Goal: Transaction & Acquisition: Purchase product/service

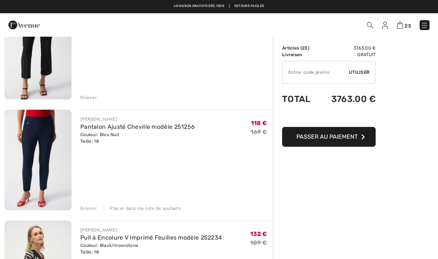
scroll to position [319, 0]
click at [39, 145] on img at bounding box center [37, 160] width 67 height 101
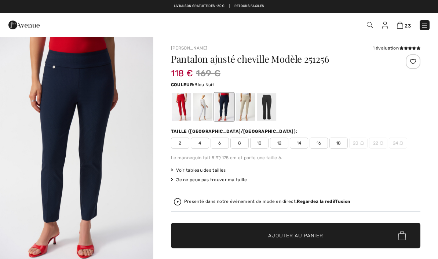
checkbox input "true"
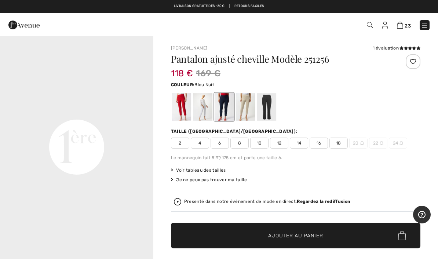
scroll to position [463, 0]
click at [110, 110] on video "Your browser does not support the video tag." at bounding box center [76, 71] width 153 height 77
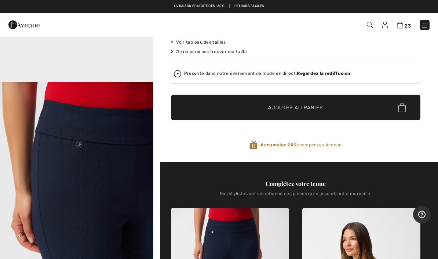
scroll to position [120, 0]
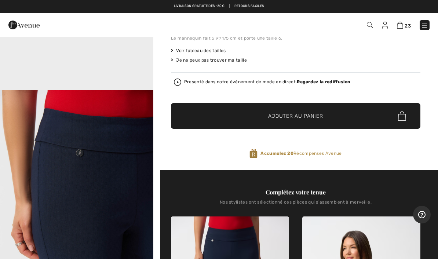
click at [401, 28] on img at bounding box center [400, 25] width 6 height 7
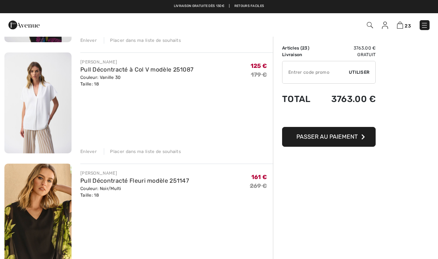
scroll to position [921, 0]
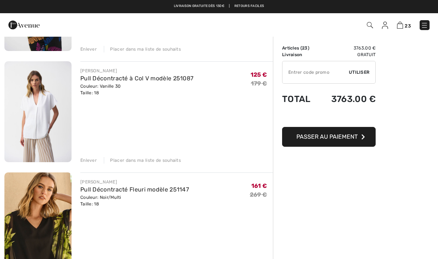
click at [142, 87] on div "Couleur: Vanille 30 Taille: 18" at bounding box center [136, 89] width 113 height 13
click at [110, 81] on link "Pull Décontracté à Col V modèle 251087" at bounding box center [136, 78] width 113 height 7
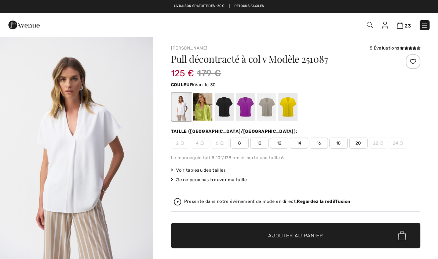
click at [227, 110] on div at bounding box center [224, 107] width 19 height 28
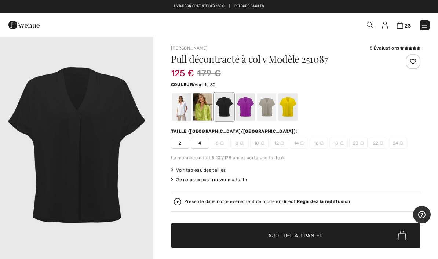
click at [178, 120] on div at bounding box center [181, 107] width 19 height 28
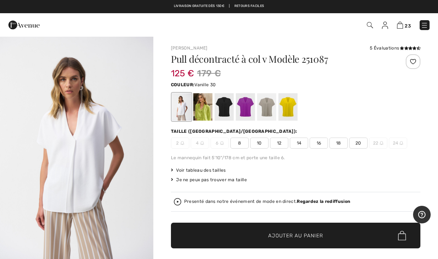
click at [398, 32] on div "23 Commander" at bounding box center [309, 25] width 252 height 15
click at [401, 33] on div "23 Commander" at bounding box center [219, 24] width 438 height 23
click at [400, 28] on img at bounding box center [400, 25] width 6 height 7
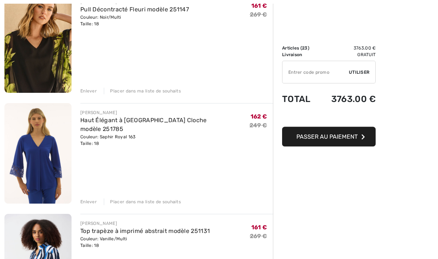
scroll to position [1101, 0]
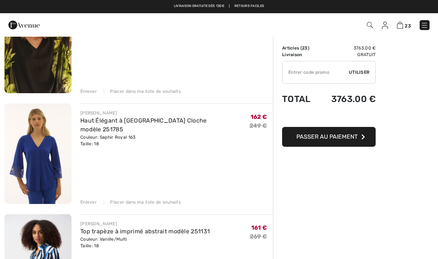
click at [173, 197] on div "[PERSON_NAME] Haut Élégant à [GEOGRAPHIC_DATA] Cloche modèle 251785 Couleur: Sa…" at bounding box center [176, 154] width 193 height 102
click at [168, 204] on div "Placer dans ma liste de souhaits" at bounding box center [142, 202] width 77 height 7
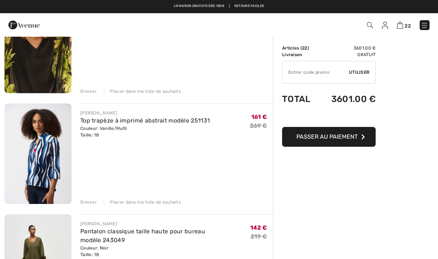
click at [160, 203] on div "Placer dans ma liste de souhaits" at bounding box center [142, 202] width 77 height 7
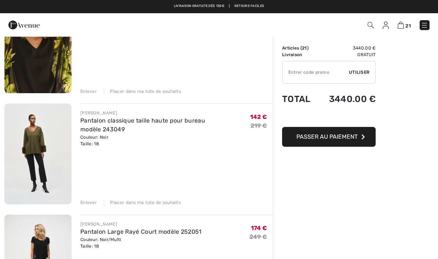
click at [164, 199] on div "Placer dans ma liste de souhaits" at bounding box center [142, 202] width 77 height 7
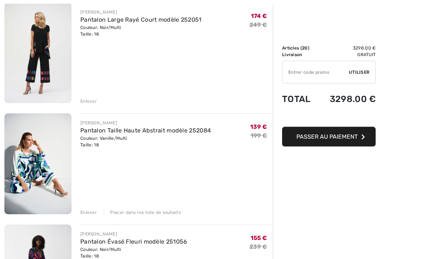
scroll to position [1202, 0]
click at [164, 214] on div "Placer dans ma liste de souhaits" at bounding box center [142, 212] width 77 height 7
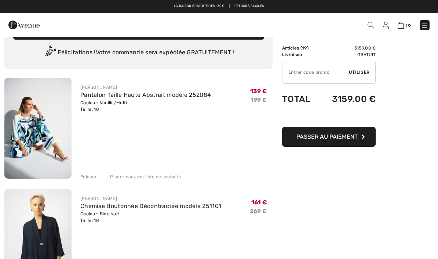
scroll to position [0, 0]
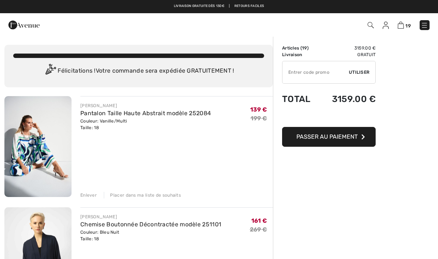
click at [149, 196] on div "Placer dans ma liste de souhaits" at bounding box center [142, 195] width 77 height 7
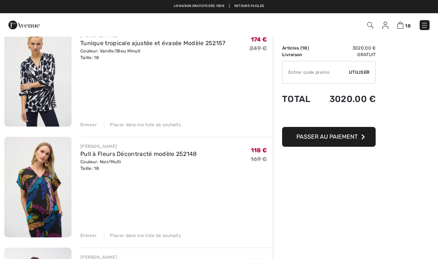
scroll to position [624, 0]
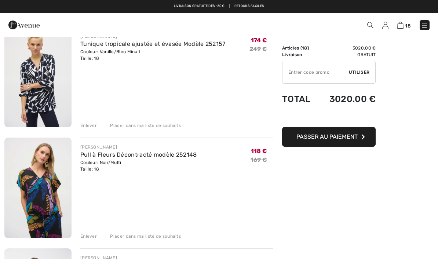
click at [161, 120] on div "JOSEPH RIBKOFF Tunique tropicale ajustée et évasée Modèle 252157 Couleur: Vanil…" at bounding box center [176, 78] width 193 height 102
click at [162, 126] on div "Placer dans ma liste de souhaits" at bounding box center [142, 125] width 77 height 7
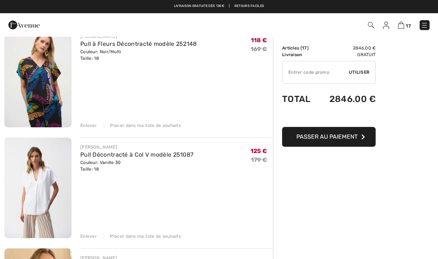
scroll to position [613, 0]
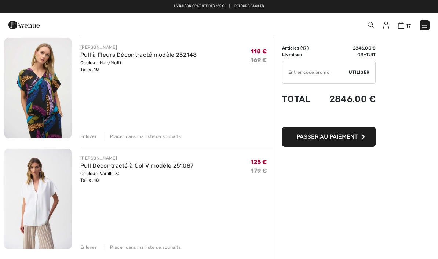
click at [166, 138] on div "Placer dans ma liste de souhaits" at bounding box center [142, 136] width 77 height 7
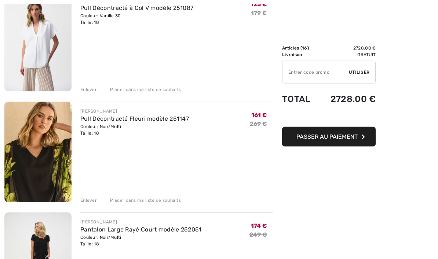
scroll to position [661, 0]
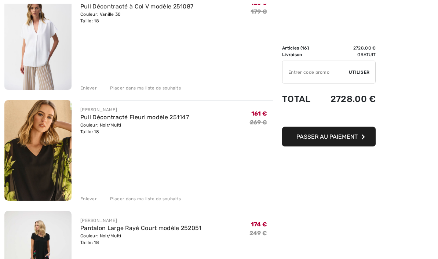
click at [150, 199] on div "Placer dans ma liste de souhaits" at bounding box center [142, 199] width 77 height 7
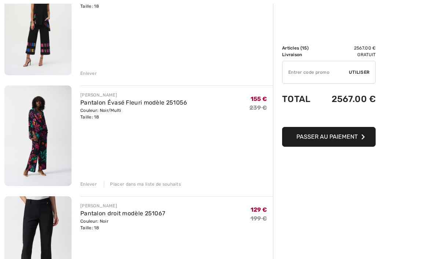
scroll to position [789, 0]
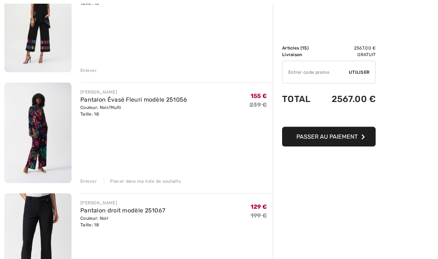
click at [154, 182] on div "Placer dans ma liste de souhaits" at bounding box center [142, 181] width 77 height 7
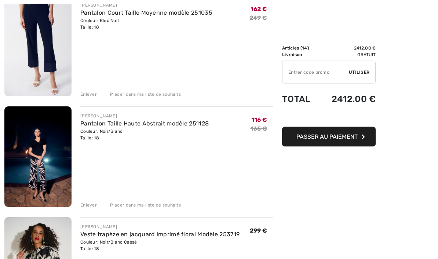
scroll to position [994, 0]
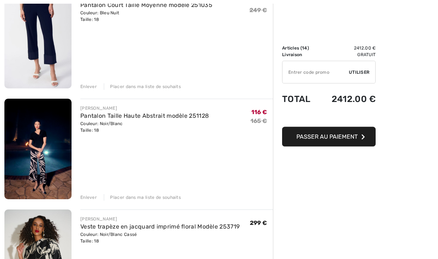
click at [153, 198] on div "Placer dans ma liste de souhaits" at bounding box center [142, 197] width 77 height 7
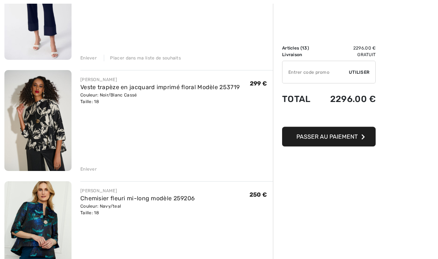
scroll to position [1063, 0]
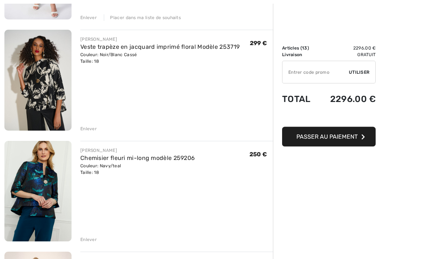
click at [85, 240] on div "Enlever" at bounding box center [88, 240] width 17 height 7
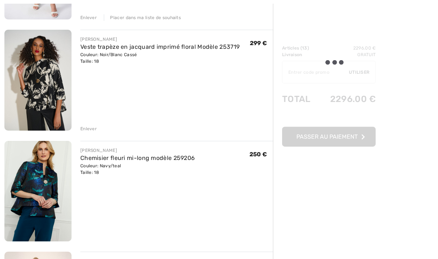
scroll to position [1064, 0]
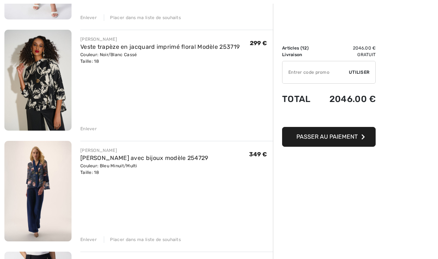
click at [158, 241] on div "Placer dans ma liste de souhaits" at bounding box center [142, 239] width 77 height 7
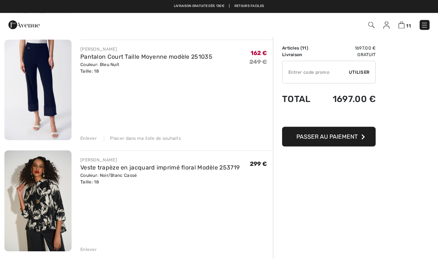
scroll to position [936, 0]
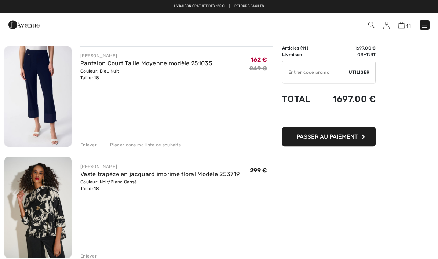
click at [152, 171] on link "Veste trapèze en jacquard imprimé floral Modèle 253719" at bounding box center [159, 174] width 159 height 7
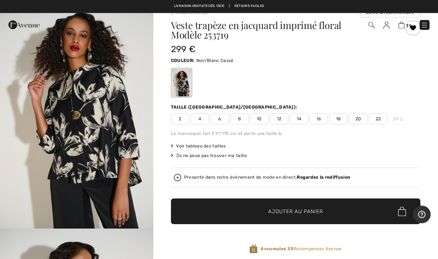
scroll to position [38, 0]
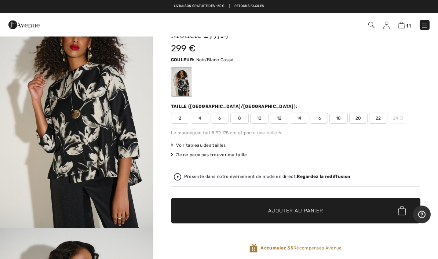
click at [405, 28] on img at bounding box center [401, 25] width 6 height 7
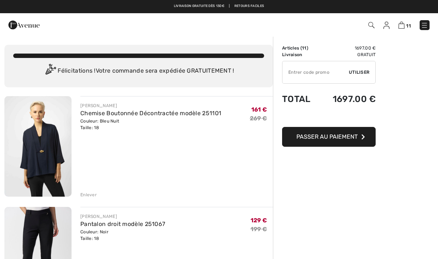
click at [303, 75] on input "TEXT" at bounding box center [315, 72] width 66 height 22
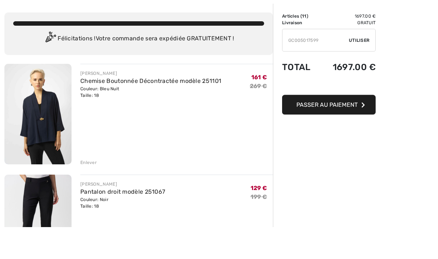
scroll to position [32, 0]
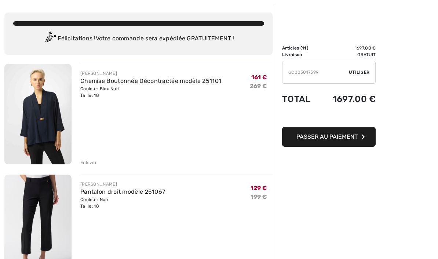
type input "GC005017599"
click at [356, 74] on span "Utiliser" at bounding box center [359, 72] width 21 height 7
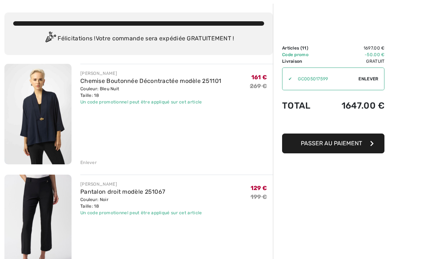
click at [89, 165] on div "Enlever" at bounding box center [88, 162] width 17 height 7
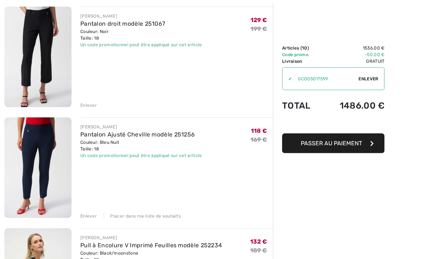
scroll to position [90, 0]
click at [146, 215] on div "Placer dans ma liste de souhaits" at bounding box center [142, 216] width 77 height 7
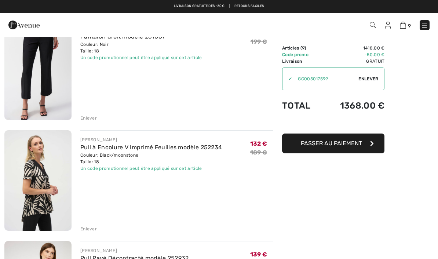
scroll to position [76, 0]
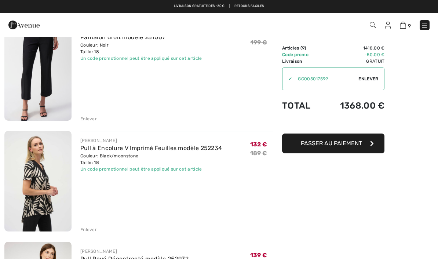
click at [88, 228] on div "Enlever" at bounding box center [88, 229] width 17 height 7
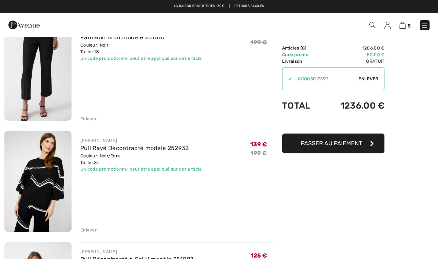
scroll to position [68, 0]
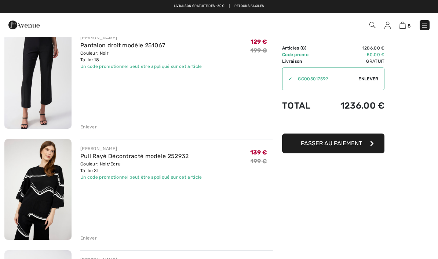
click at [89, 239] on div "Enlever" at bounding box center [88, 238] width 17 height 7
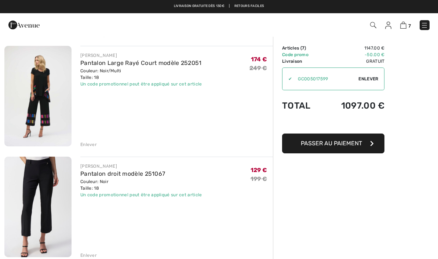
scroll to position [226, 0]
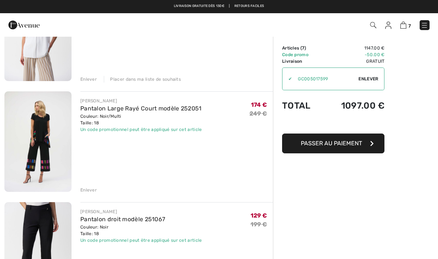
click at [92, 186] on div "Enlever" at bounding box center [176, 189] width 193 height 8
click at [89, 190] on div "Enlever" at bounding box center [88, 190] width 17 height 7
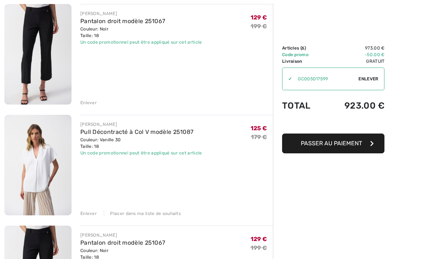
scroll to position [100, 0]
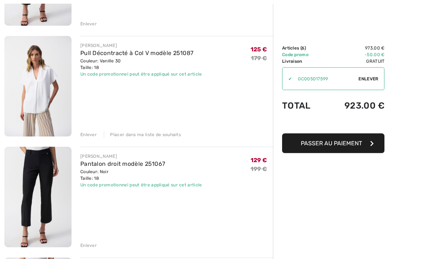
click at [88, 244] on div "Enlever" at bounding box center [88, 245] width 17 height 7
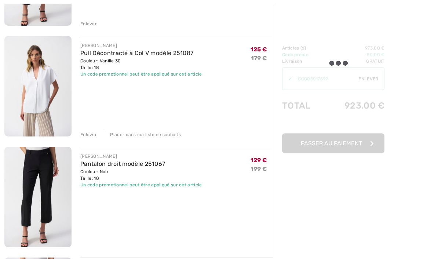
scroll to position [171, 0]
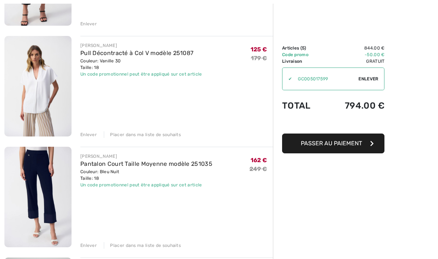
click at [145, 245] on div "Placer dans ma liste de souhaits" at bounding box center [142, 245] width 77 height 7
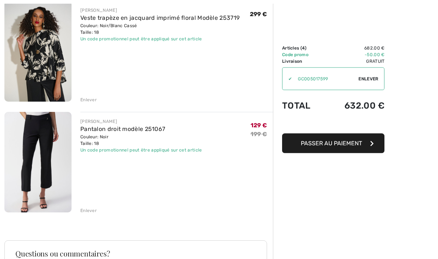
scroll to position [315, 0]
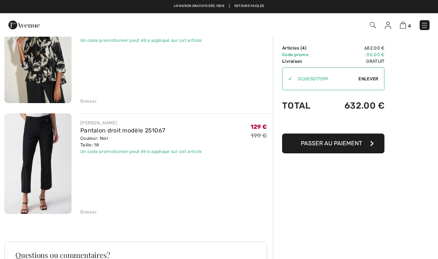
click at [83, 219] on div "JOSEPH RIBKOFF Pantalon droit modèle 251067 Couleur: Noir Taille: 18 Vente fina…" at bounding box center [138, 99] width 269 height 636
click at [90, 210] on div "Enlever" at bounding box center [88, 212] width 17 height 7
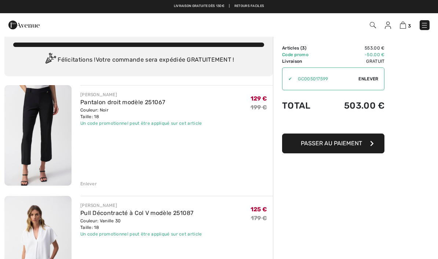
scroll to position [12, 0]
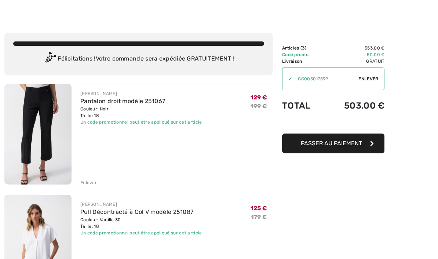
click at [145, 96] on div "[PERSON_NAME]" at bounding box center [141, 93] width 122 height 7
click at [150, 101] on link "Pantalon droit modèle 251067" at bounding box center [122, 101] width 85 height 7
click at [35, 140] on img at bounding box center [37, 134] width 67 height 101
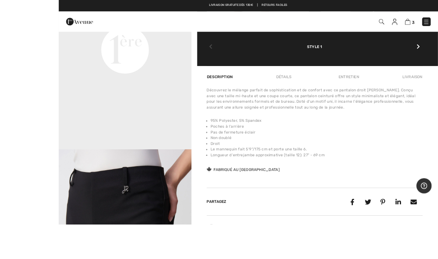
scroll to position [498, 0]
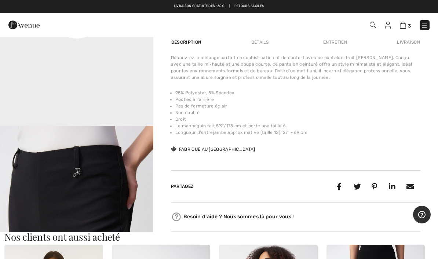
click at [405, 27] on img at bounding box center [403, 25] width 6 height 7
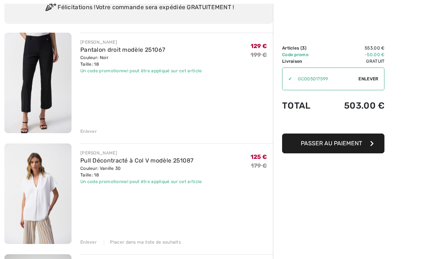
scroll to position [73, 0]
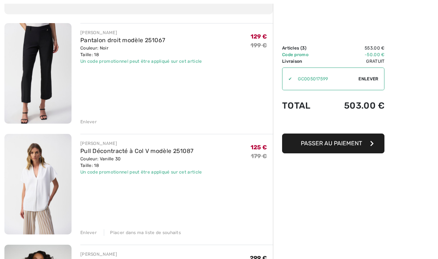
click at [99, 154] on link "Pull Décontracté à Col V modèle 251087" at bounding box center [136, 150] width 113 height 7
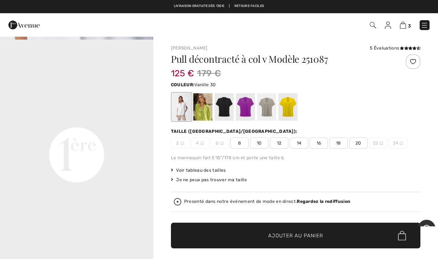
click at [405, 25] on img at bounding box center [403, 25] width 6 height 7
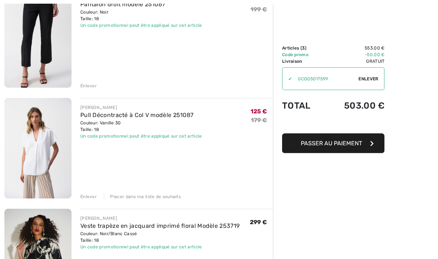
scroll to position [109, 0]
click at [157, 199] on div "Placer dans ma liste de souhaits" at bounding box center [142, 196] width 77 height 7
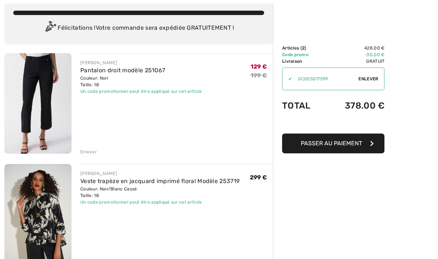
scroll to position [43, 0]
click at [340, 144] on span "Passer au paiement" at bounding box center [331, 143] width 61 height 7
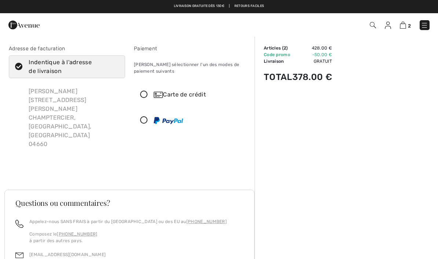
click at [145, 97] on icon at bounding box center [143, 95] width 19 height 8
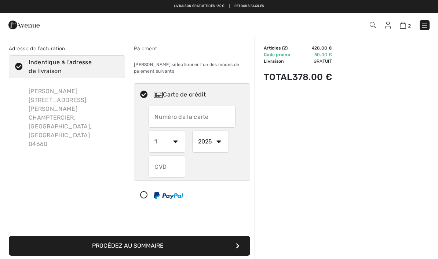
click at [168, 117] on input "text" at bounding box center [192, 117] width 87 height 22
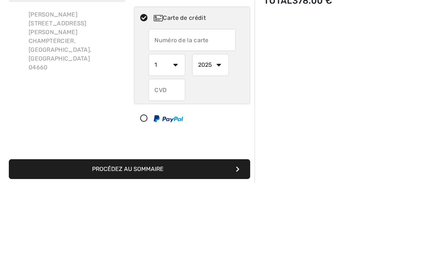
click at [129, 236] on button "Procédez au sommaire" at bounding box center [129, 246] width 241 height 20
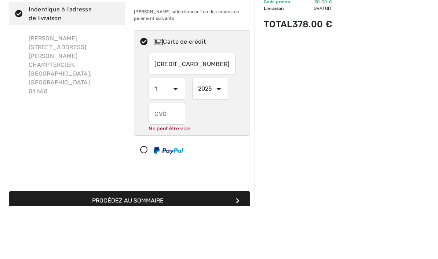
scroll to position [53, 0]
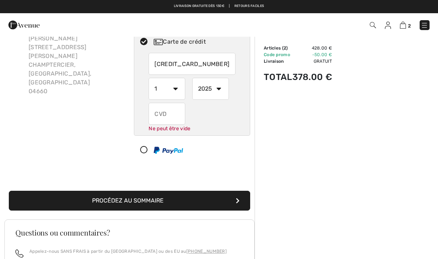
type input "[CREDIT_CARD_NUMBER]"
click at [178, 93] on select "1 2 3 4 5 6 7 8 9 10 11 12" at bounding box center [167, 89] width 37 height 22
select select "9"
click at [219, 90] on select "2025 2026 2027 2028 2029 2030 2031 2032 2033 2034 2035" at bounding box center [210, 89] width 37 height 22
select select "2028"
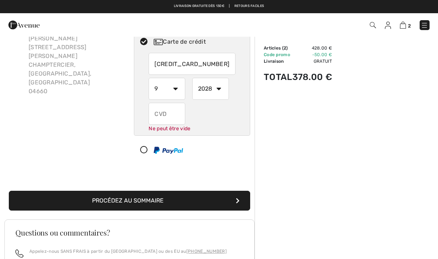
click at [164, 118] on input "text" at bounding box center [167, 114] width 37 height 22
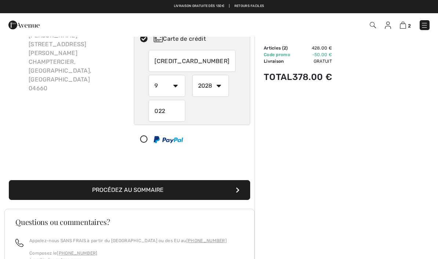
scroll to position [55, 0]
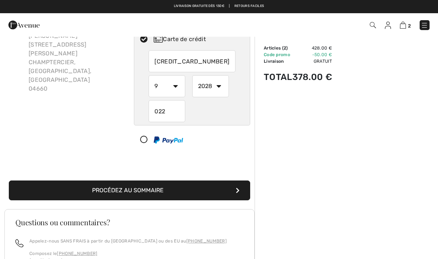
type input "022"
click at [145, 193] on button "Procédez au sommaire" at bounding box center [129, 190] width 241 height 20
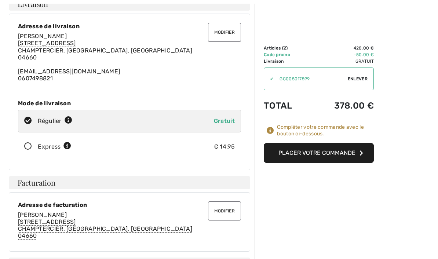
scroll to position [53, 0]
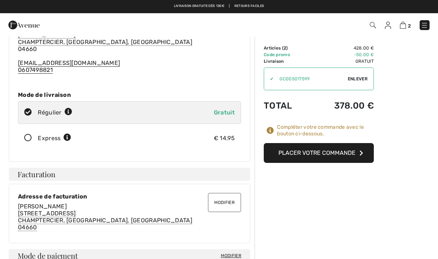
click at [70, 111] on icon at bounding box center [69, 112] width 8 height 8
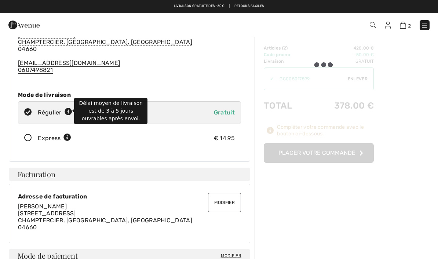
radio input "true"
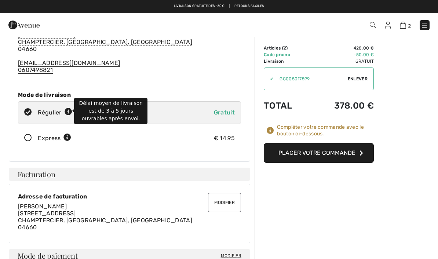
click at [110, 137] on div "Express € 14.95" at bounding box center [129, 138] width 223 height 23
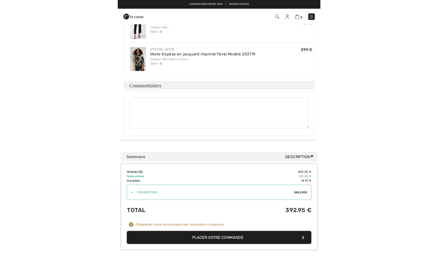
scroll to position [220, 0]
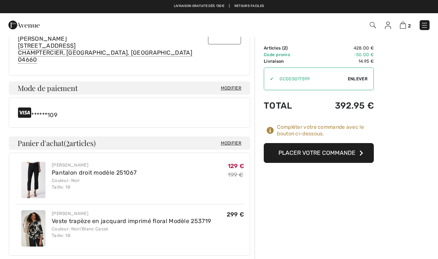
click at [333, 153] on button "Placer votre commande" at bounding box center [319, 153] width 110 height 20
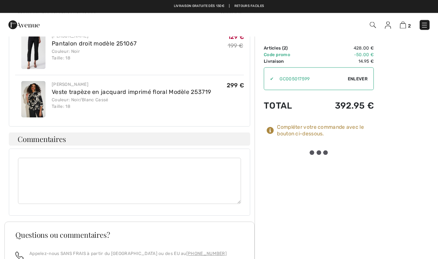
scroll to position [316, 0]
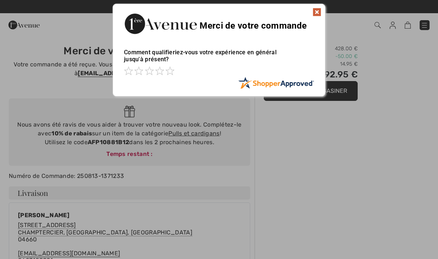
click at [319, 13] on img at bounding box center [317, 12] width 9 height 9
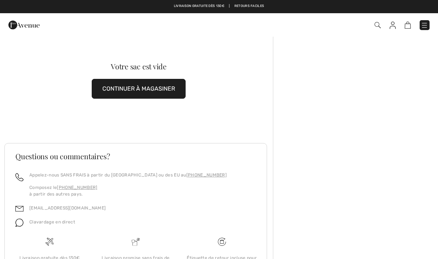
click at [406, 28] on img at bounding box center [408, 25] width 6 height 7
click at [393, 26] on img at bounding box center [393, 25] width 6 height 7
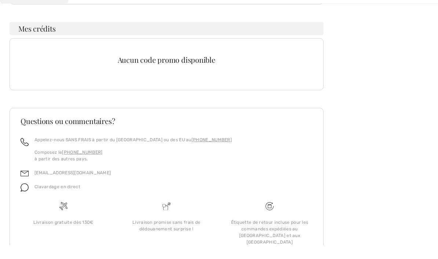
scroll to position [236, 0]
